Goal: Information Seeking & Learning: Learn about a topic

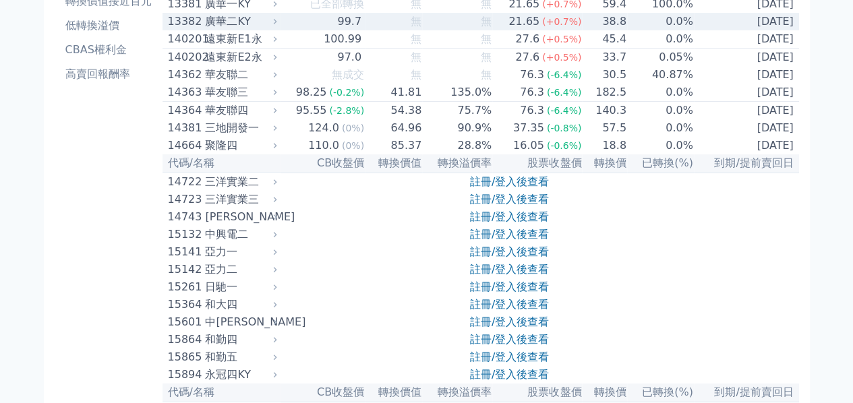
scroll to position [270, 0]
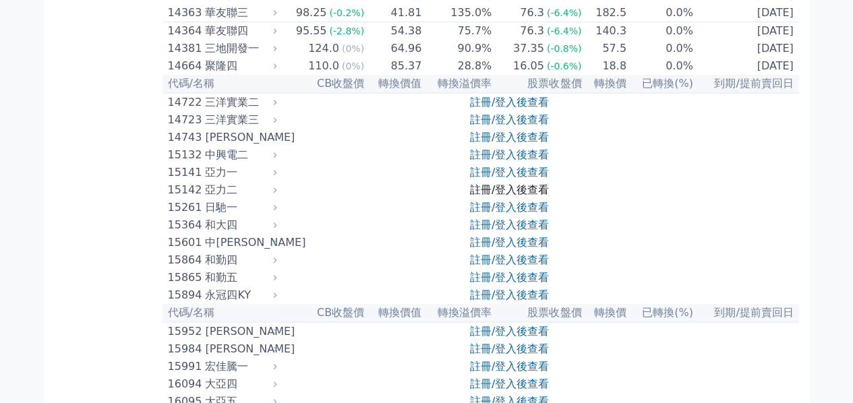
click at [495, 196] on link "註冊/登入後查看" at bounding box center [509, 189] width 79 height 13
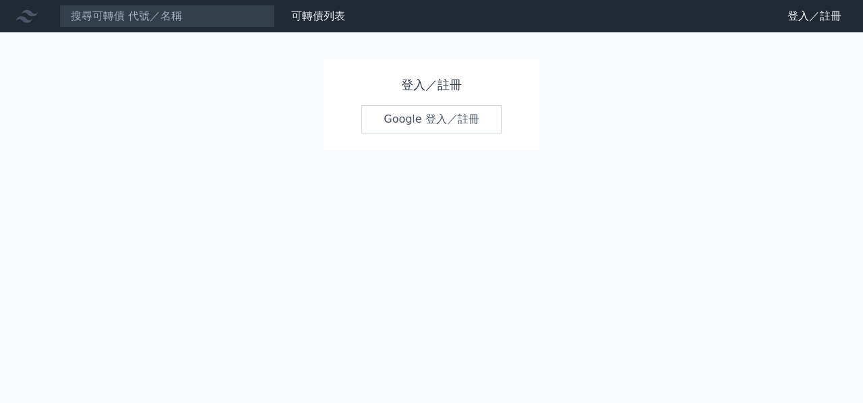
click at [419, 96] on div "登入／註冊 Google 登入／註冊" at bounding box center [431, 104] width 216 height 90
click at [419, 111] on link "Google 登入／註冊" at bounding box center [431, 119] width 140 height 28
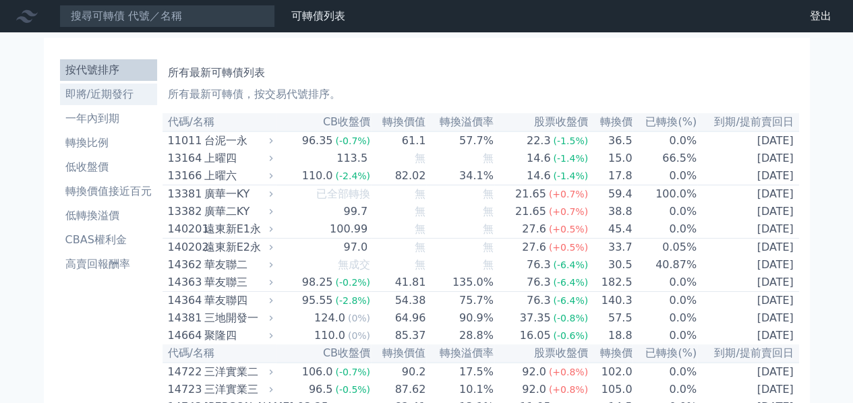
click at [108, 95] on li "即將/近期發行" at bounding box center [108, 94] width 97 height 16
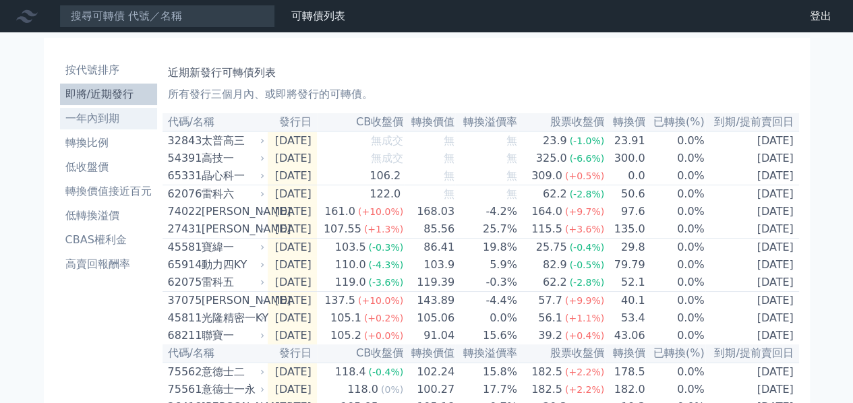
click at [133, 115] on li "一年內到期" at bounding box center [108, 119] width 97 height 16
